Goal: Task Accomplishment & Management: Manage account settings

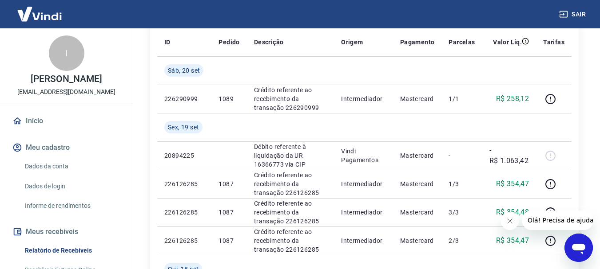
scroll to position [44, 0]
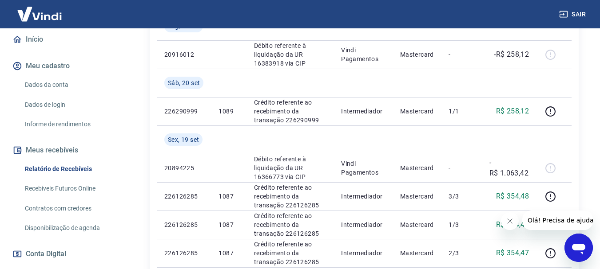
scroll to position [89, 0]
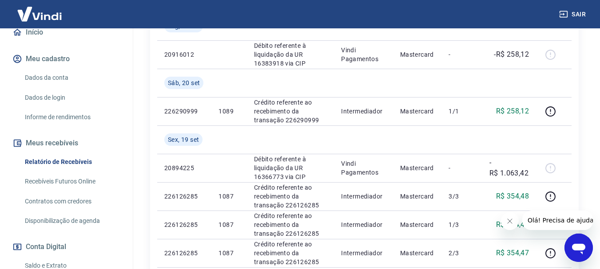
click at [71, 159] on link "Relatório de Recebíveis" at bounding box center [71, 162] width 101 height 18
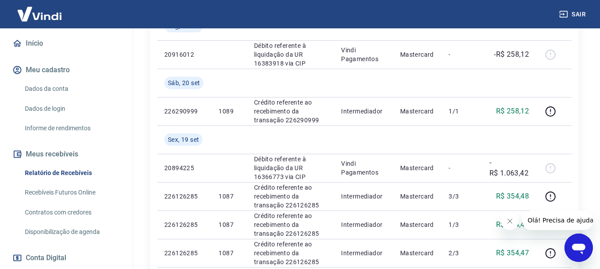
scroll to position [133, 0]
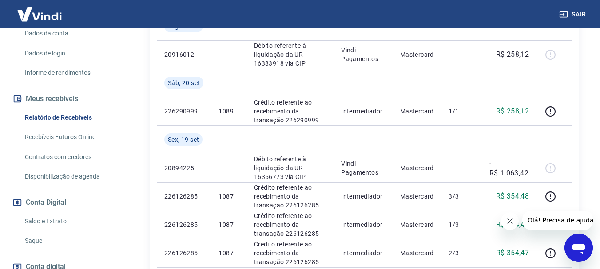
click at [60, 222] on link "Saldo e Extrato" at bounding box center [71, 222] width 101 height 18
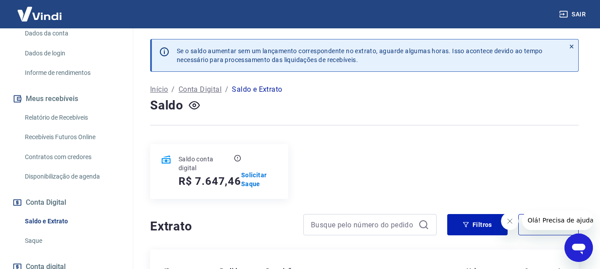
scroll to position [194, 0]
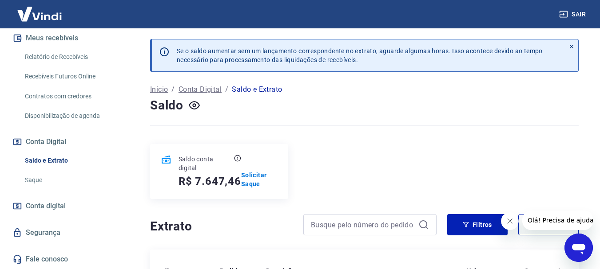
click at [50, 158] on link "Saldo e Extrato" at bounding box center [71, 161] width 101 height 18
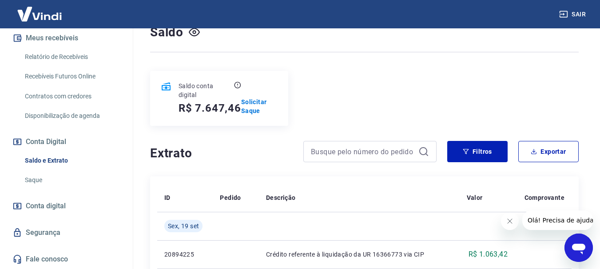
scroll to position [89, 0]
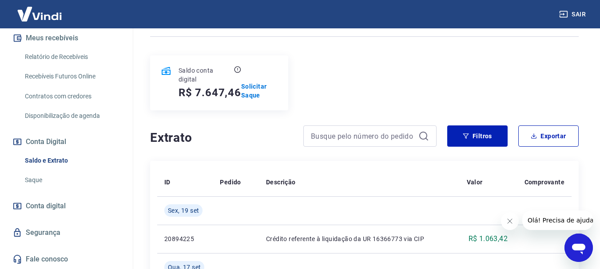
click at [55, 162] on link "Saldo e Extrato" at bounding box center [71, 161] width 101 height 18
